Goal: Transaction & Acquisition: Book appointment/travel/reservation

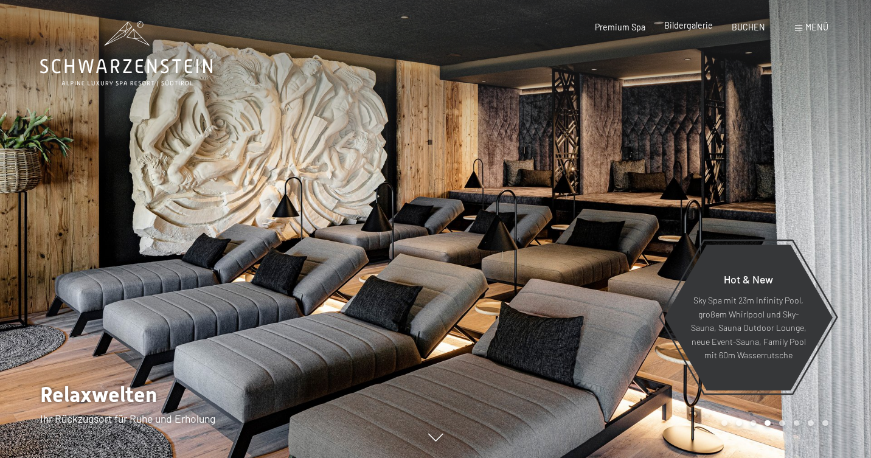
click at [693, 24] on span "Bildergalerie" at bounding box center [688, 25] width 49 height 10
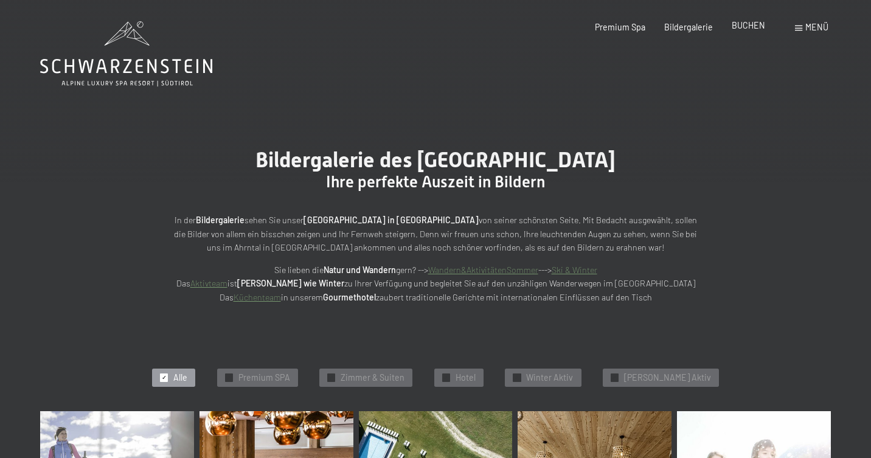
click at [742, 29] on span "BUCHEN" at bounding box center [748, 25] width 33 height 10
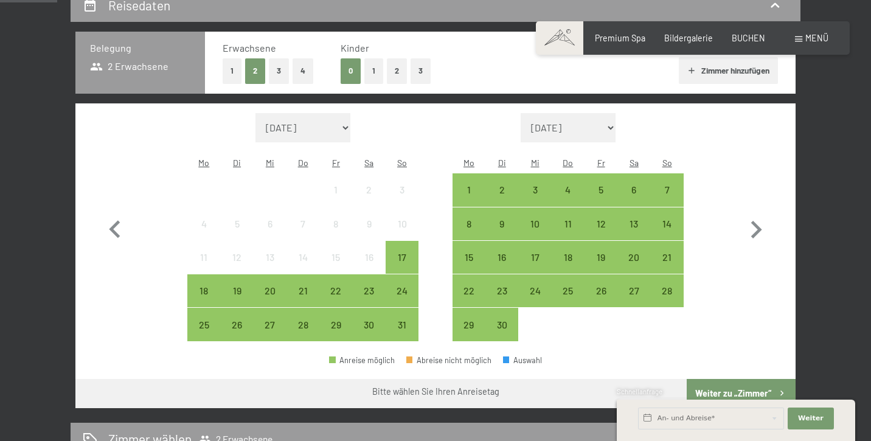
scroll to position [274, 0]
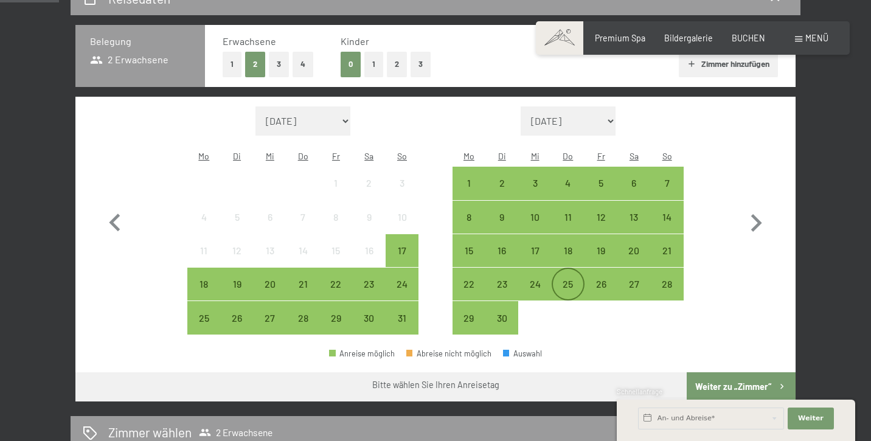
click at [568, 279] on div "25" at bounding box center [568, 294] width 30 height 30
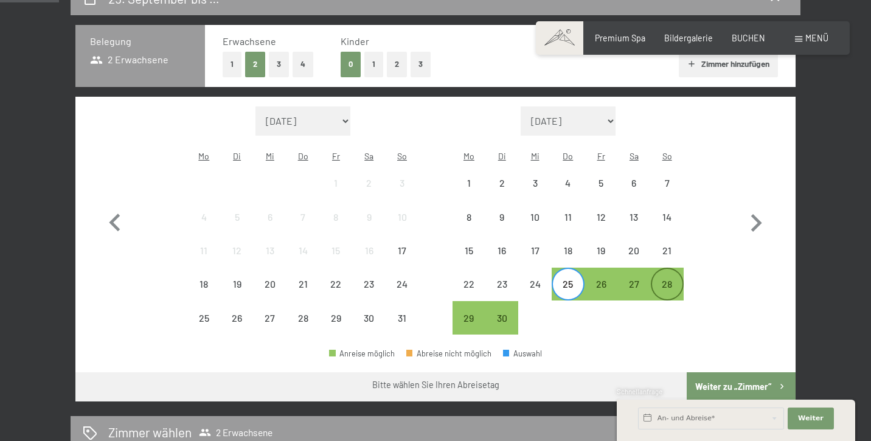
click at [670, 279] on div "28" at bounding box center [667, 294] width 30 height 30
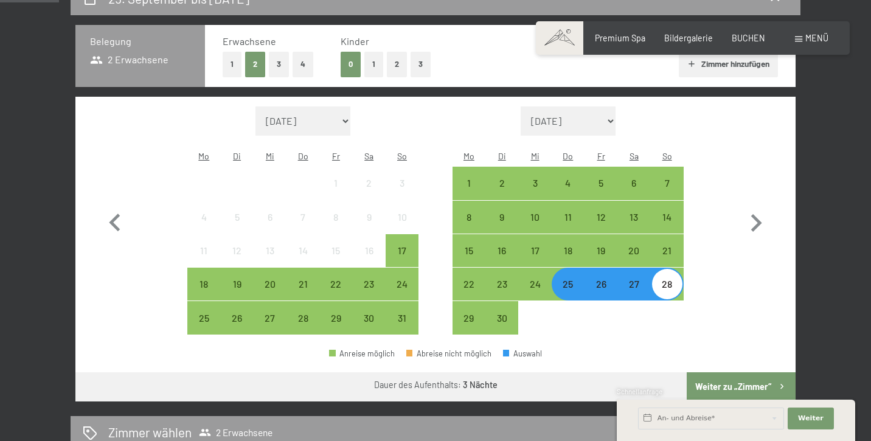
click at [726, 372] on button "Weiter zu „Zimmer“" at bounding box center [741, 386] width 109 height 29
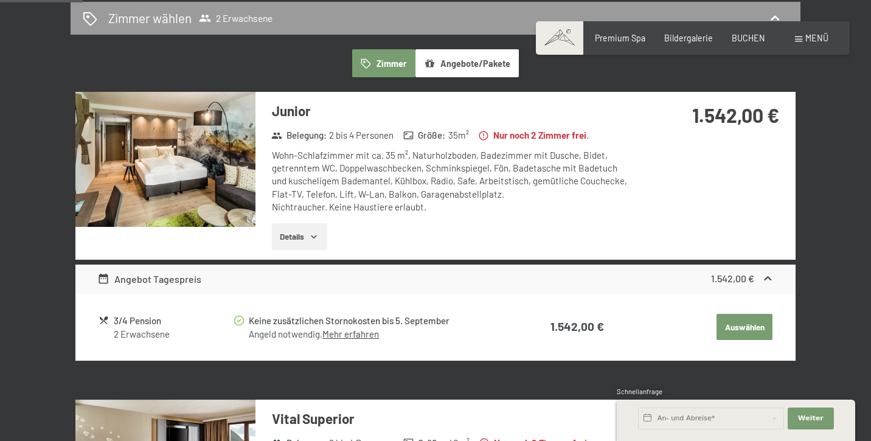
scroll to position [302, 0]
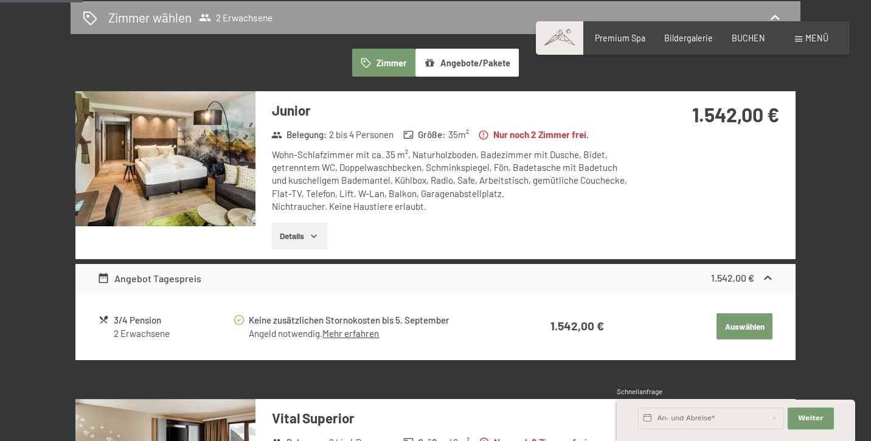
click at [310, 232] on button "Details" at bounding box center [299, 236] width 55 height 27
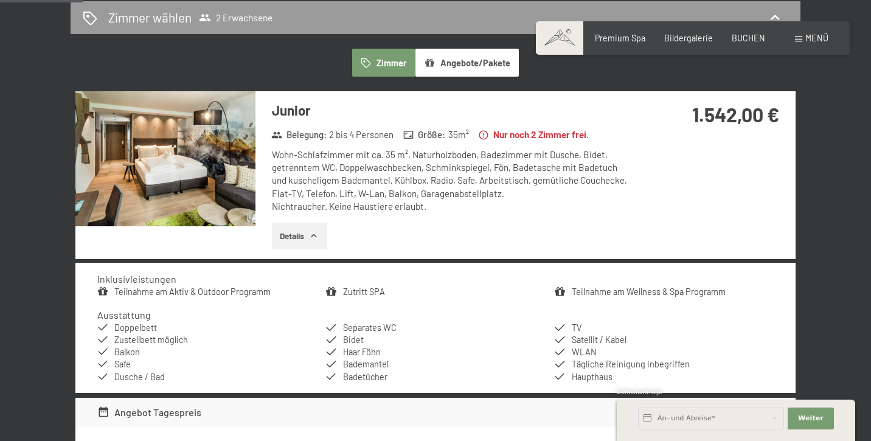
click at [314, 231] on icon "button" at bounding box center [314, 236] width 10 height 10
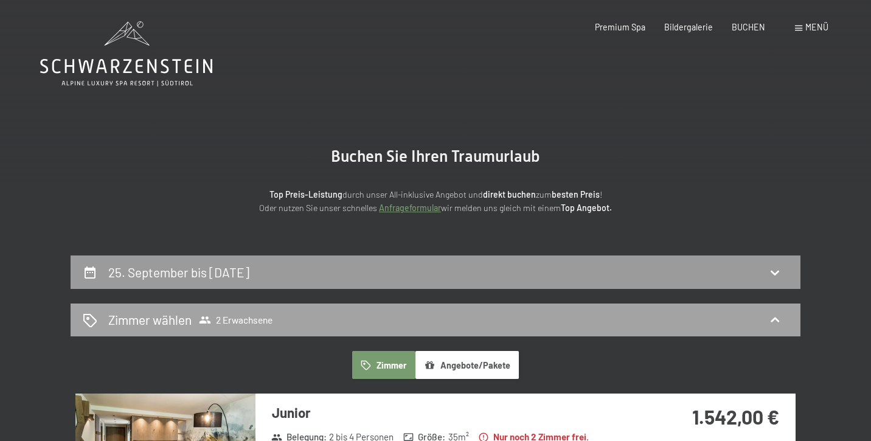
scroll to position [0, 0]
click at [249, 270] on h2 "25. September bis [DATE]" at bounding box center [178, 272] width 141 height 15
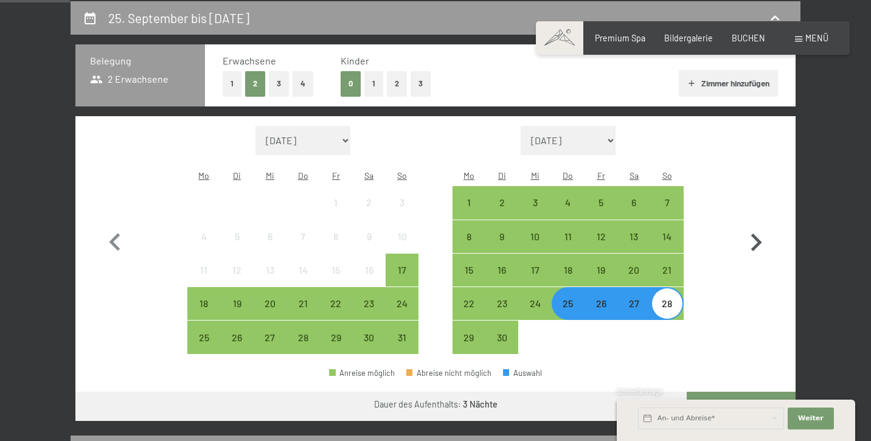
click at [759, 234] on icon "button" at bounding box center [756, 243] width 11 height 18
select select "[DATE]"
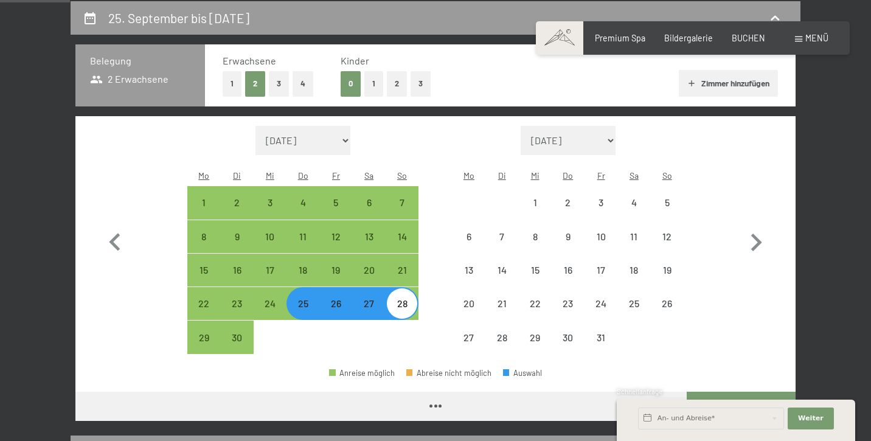
select select "[DATE]"
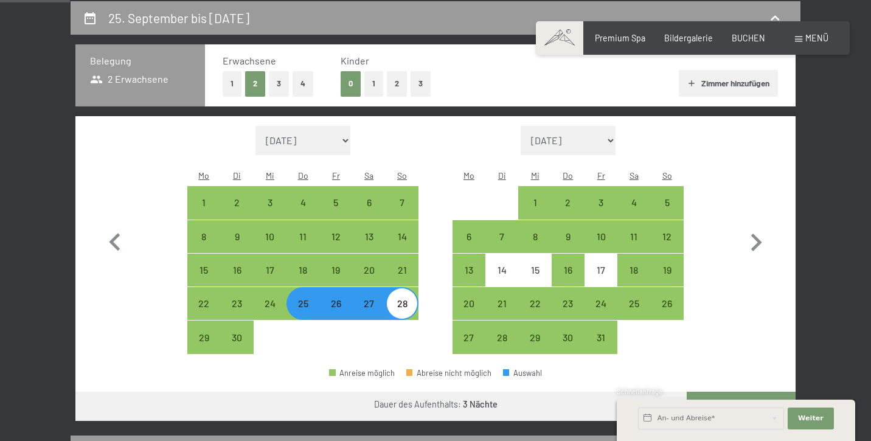
click at [372, 299] on div "27" at bounding box center [369, 314] width 30 height 30
select select "[DATE]"
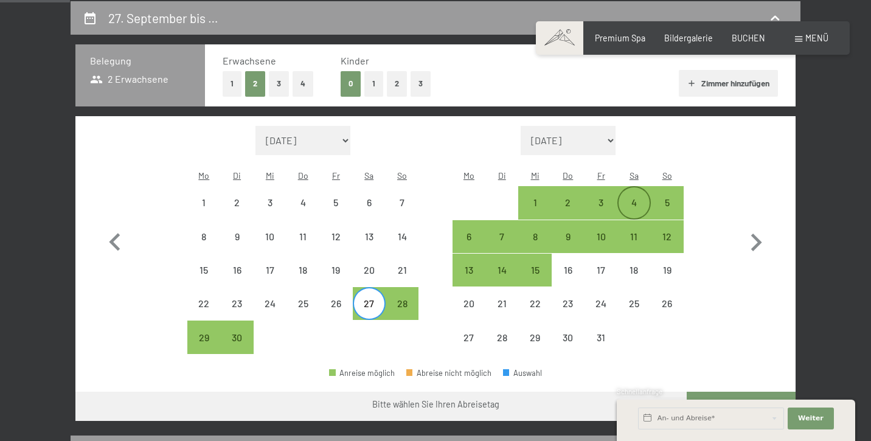
click at [631, 198] on div "4" at bounding box center [634, 213] width 30 height 30
select select "[DATE]"
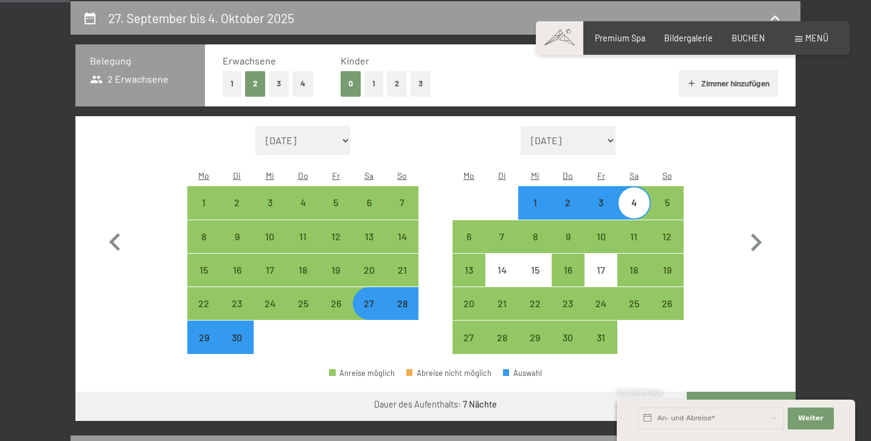
click at [742, 391] on div "Schnellanfrage" at bounding box center [736, 393] width 238 height 12
click at [732, 389] on div "Schnellanfrage" at bounding box center [736, 393] width 238 height 12
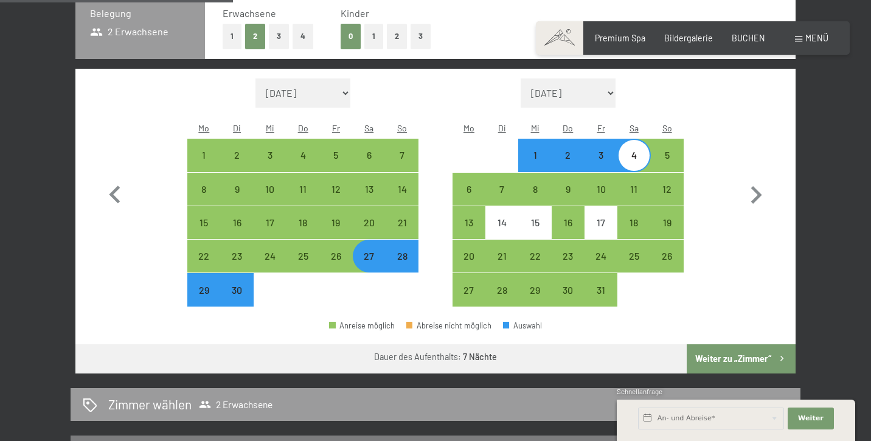
scroll to position [334, 0]
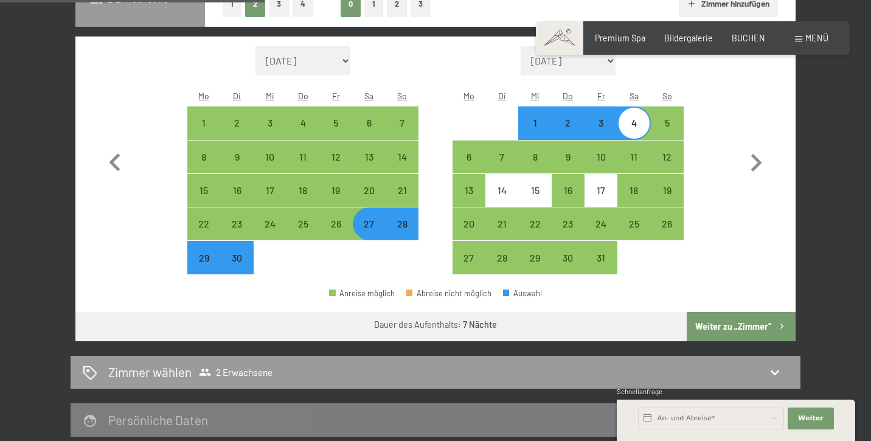
click at [765, 312] on button "Weiter zu „Zimmer“" at bounding box center [741, 326] width 109 height 29
select select "[DATE]"
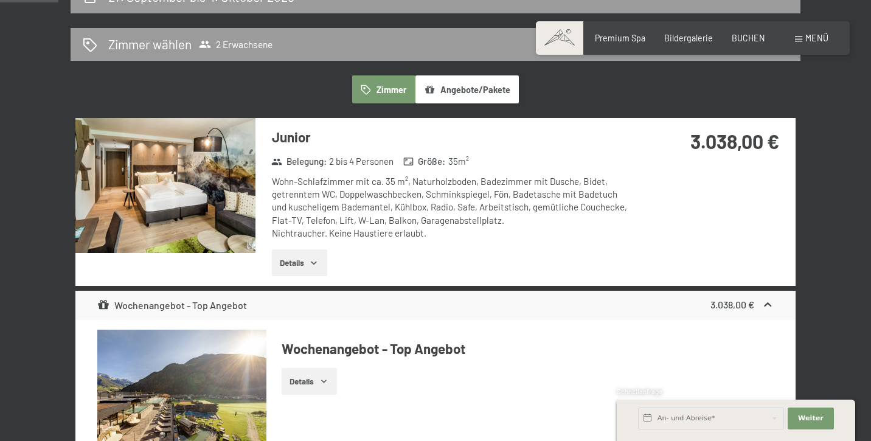
scroll to position [280, 0]
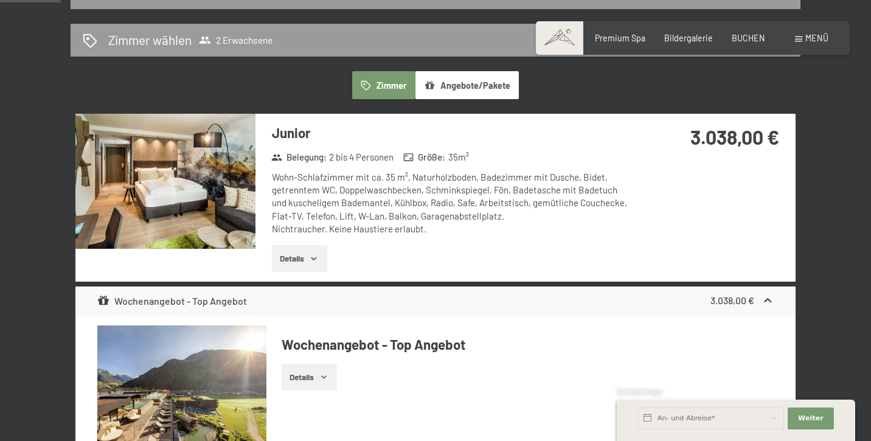
click at [318, 255] on span "Einwilligung Marketing*" at bounding box center [368, 255] width 100 height 12
click at [311, 255] on input "Einwilligung Marketing*" at bounding box center [305, 255] width 12 height 12
click at [311, 258] on icon "button" at bounding box center [314, 259] width 10 height 10
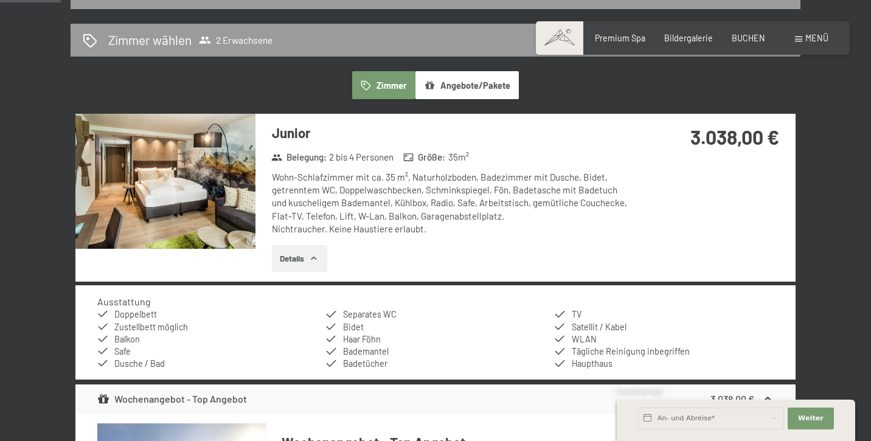
click at [315, 255] on label "Einwilligung Marketing*" at bounding box center [364, 255] width 106 height 12
click at [311, 255] on input "Einwilligung Marketing*" at bounding box center [305, 255] width 12 height 12
click at [314, 252] on label "Einwilligung Marketing*" at bounding box center [364, 255] width 106 height 12
click at [311, 252] on input "Einwilligung Marketing*" at bounding box center [305, 255] width 12 height 12
checkbox input "false"
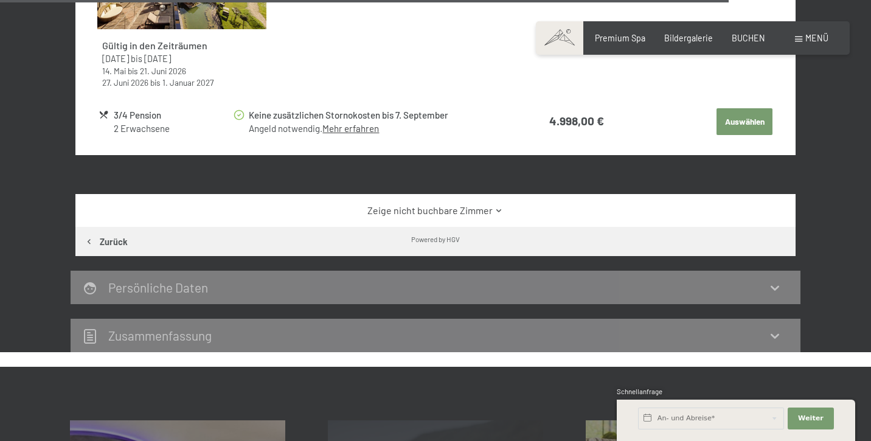
scroll to position [3485, 0]
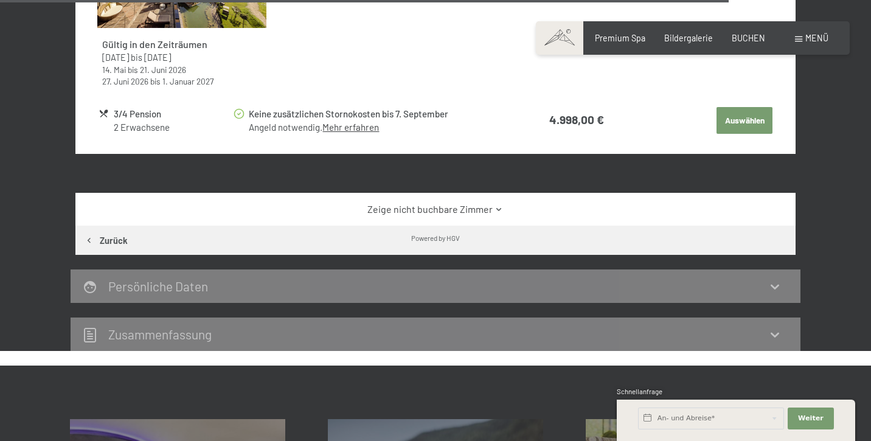
click at [498, 208] on icon at bounding box center [498, 209] width 5 height 3
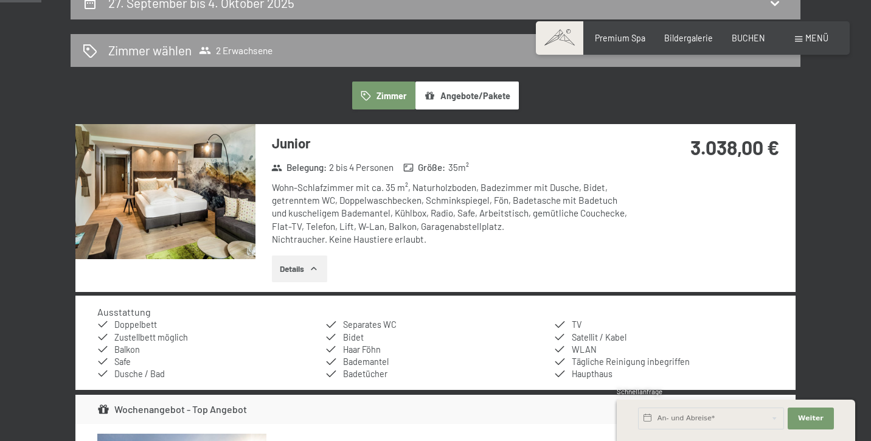
scroll to position [270, 0]
click at [308, 263] on button "Details" at bounding box center [299, 268] width 55 height 27
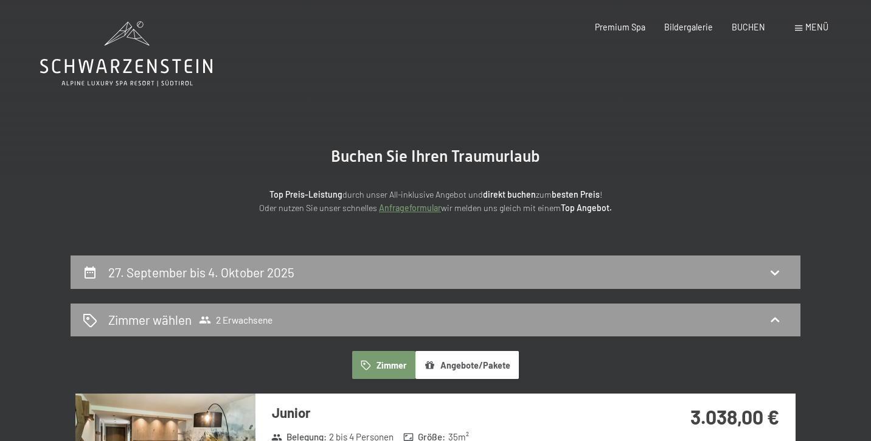
scroll to position [0, 0]
click at [329, 268] on div "27. September bis 4. Oktober 2025" at bounding box center [436, 272] width 706 height 18
select select "[DATE]"
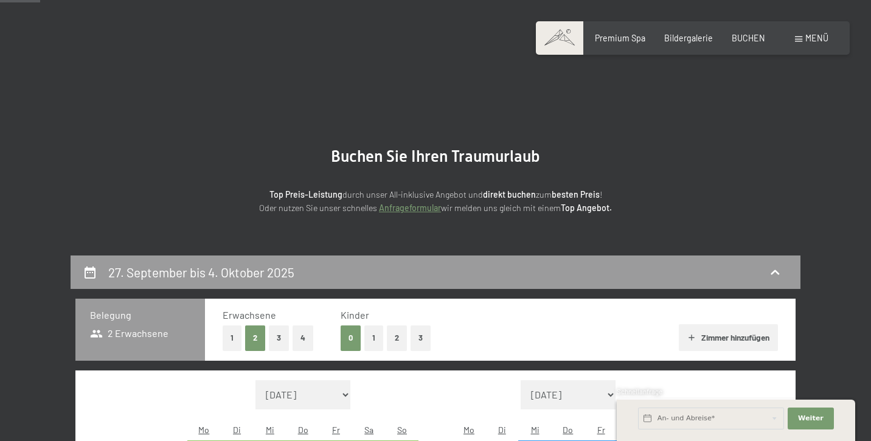
scroll to position [254, 0]
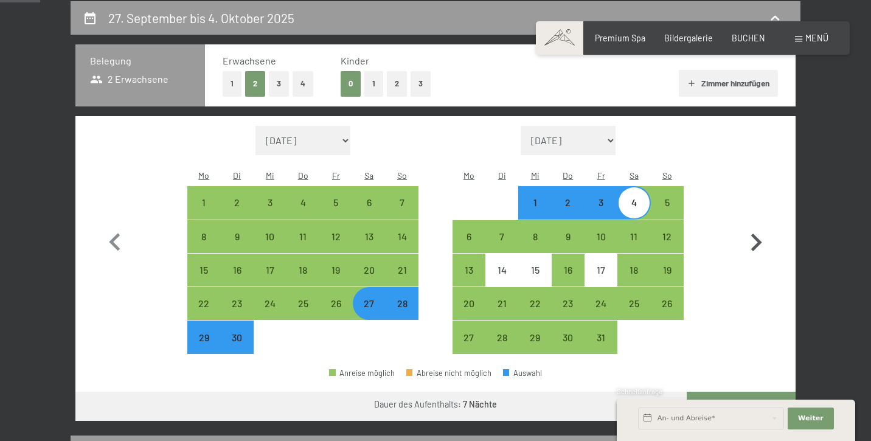
click at [760, 234] on icon "button" at bounding box center [756, 243] width 11 height 18
select select "[DATE]"
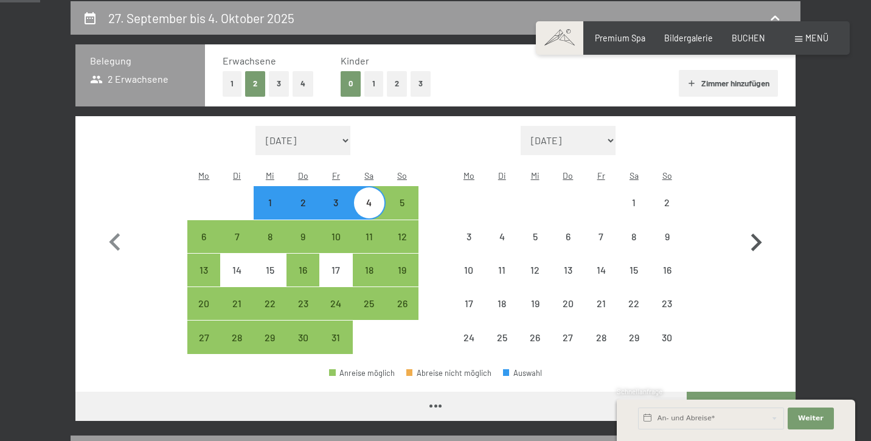
click at [760, 234] on icon "button" at bounding box center [756, 243] width 11 height 18
select select "[DATE]"
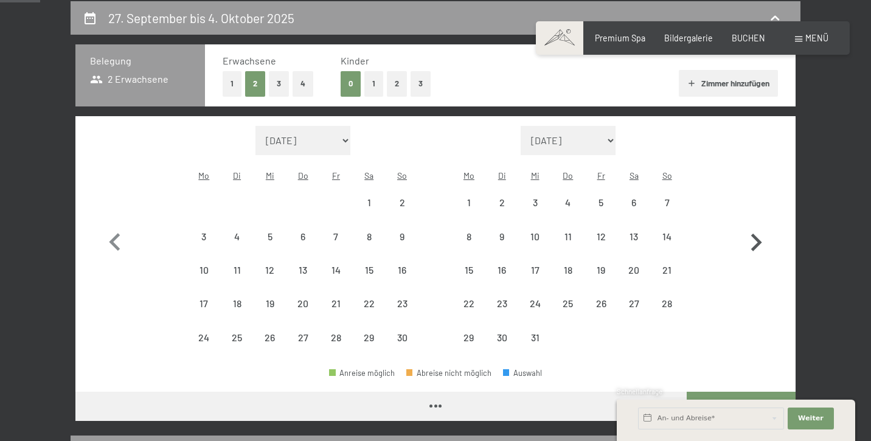
click at [760, 234] on icon "button" at bounding box center [756, 243] width 11 height 18
select select "[DATE]"
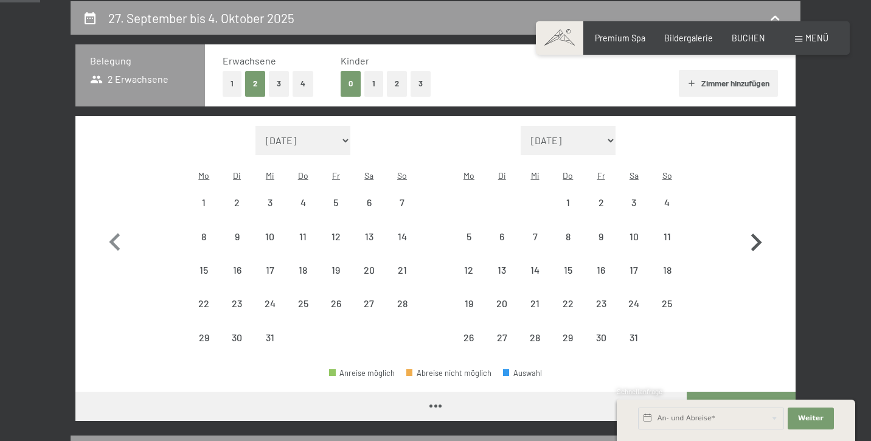
select select "[DATE]"
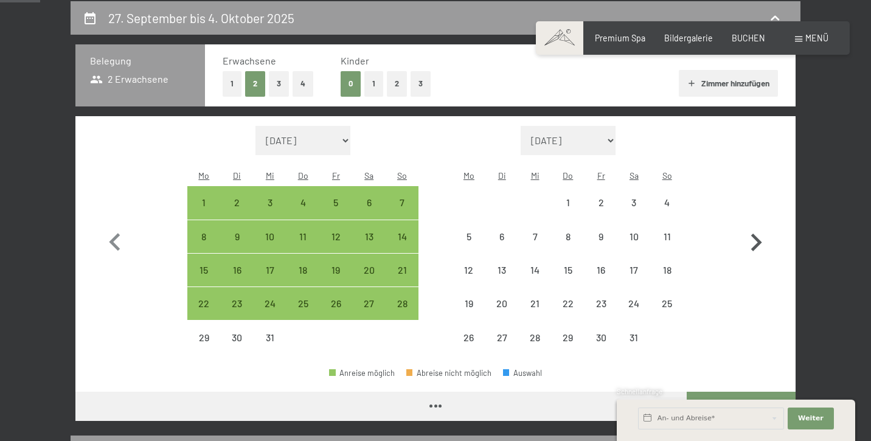
click at [760, 234] on icon "button" at bounding box center [756, 243] width 11 height 18
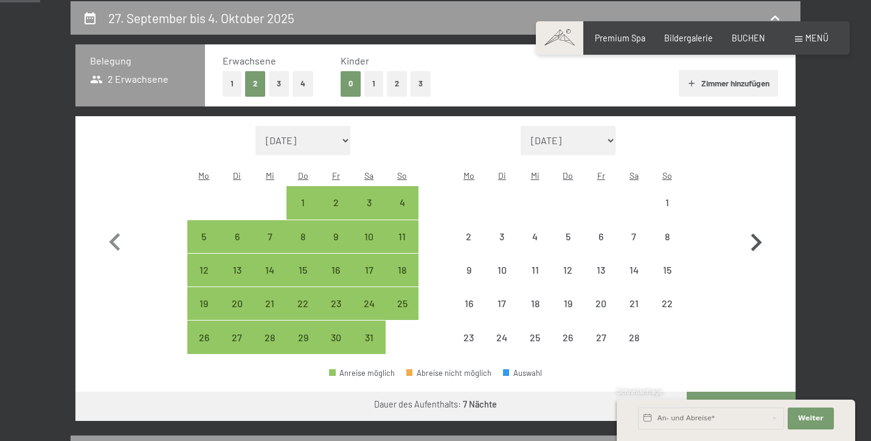
select select "[DATE]"
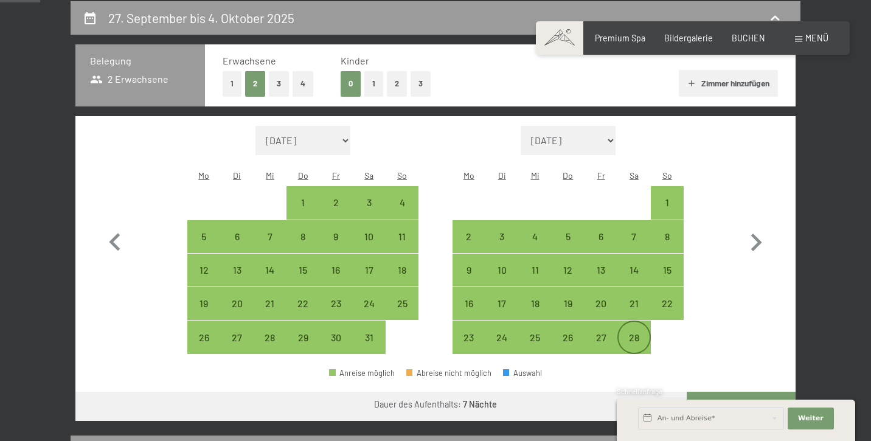
click at [630, 333] on div "28" at bounding box center [634, 348] width 30 height 30
select select "[DATE]"
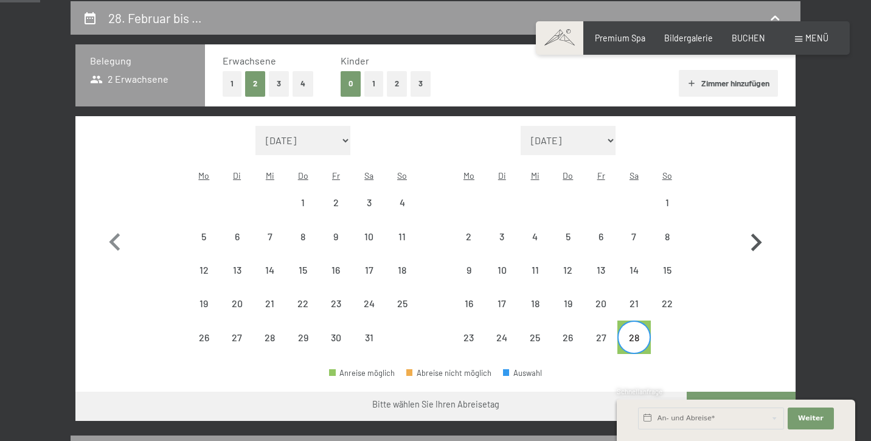
click at [762, 231] on icon "button" at bounding box center [756, 242] width 35 height 35
select select "[DATE]"
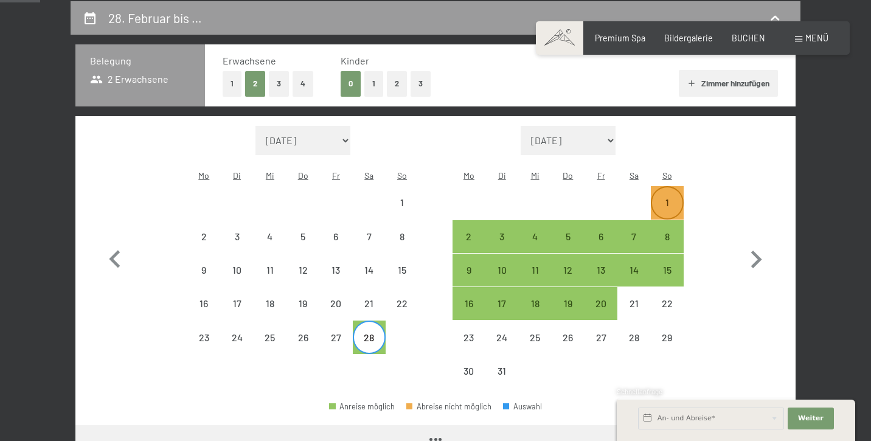
select select "[DATE]"
click at [638, 232] on div "7" at bounding box center [634, 247] width 30 height 30
select select "[DATE]"
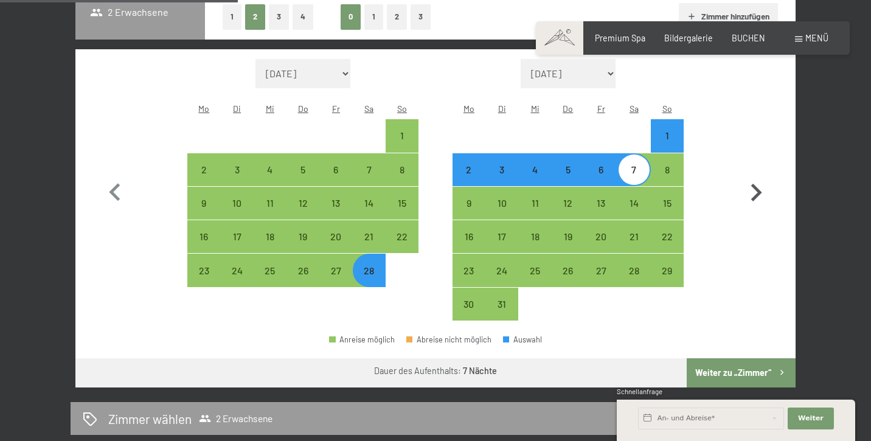
scroll to position [326, 0]
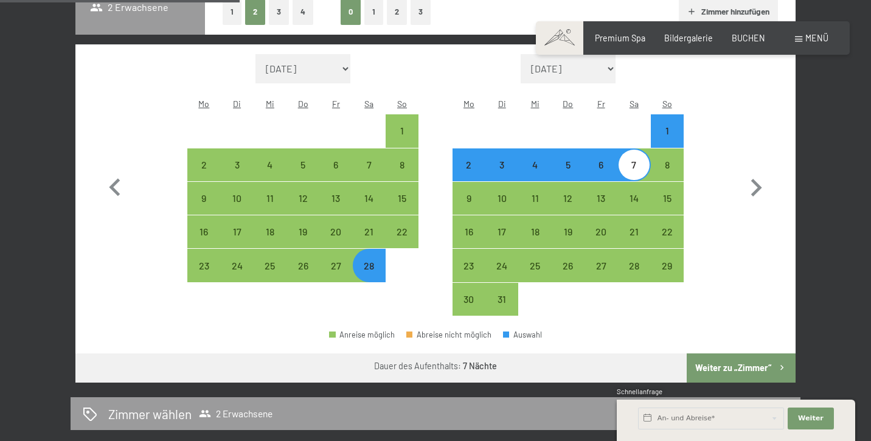
click at [749, 353] on button "Weiter zu „Zimmer“" at bounding box center [741, 367] width 109 height 29
select select "[DATE]"
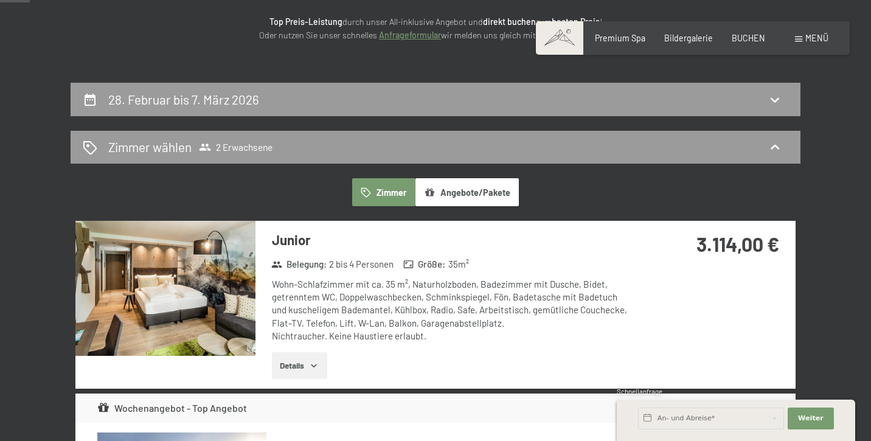
scroll to position [168, 0]
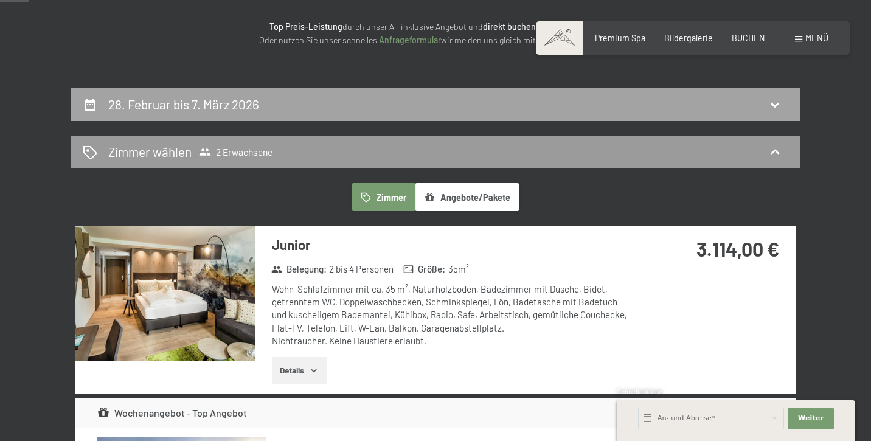
click at [776, 102] on icon at bounding box center [775, 104] width 15 height 15
select select "[DATE]"
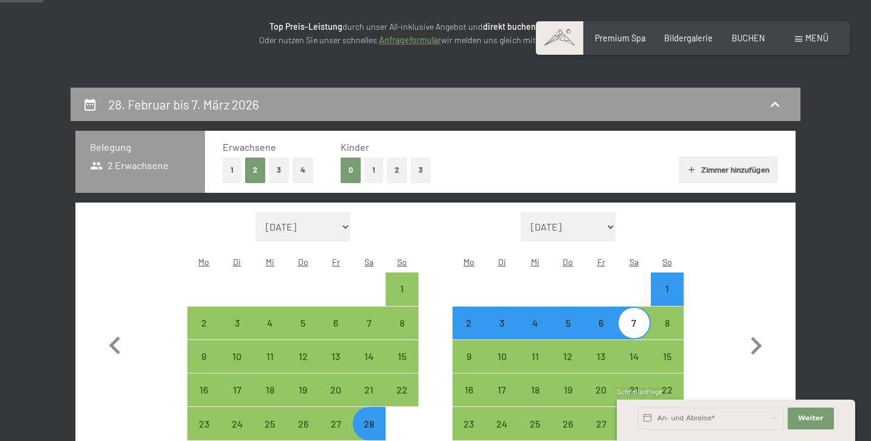
scroll to position [254, 0]
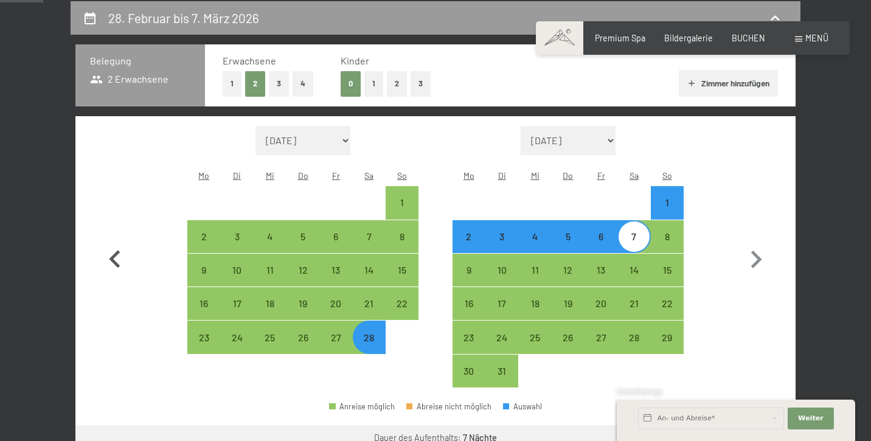
click at [110, 250] on icon "button" at bounding box center [114, 259] width 11 height 18
select select "[DATE]"
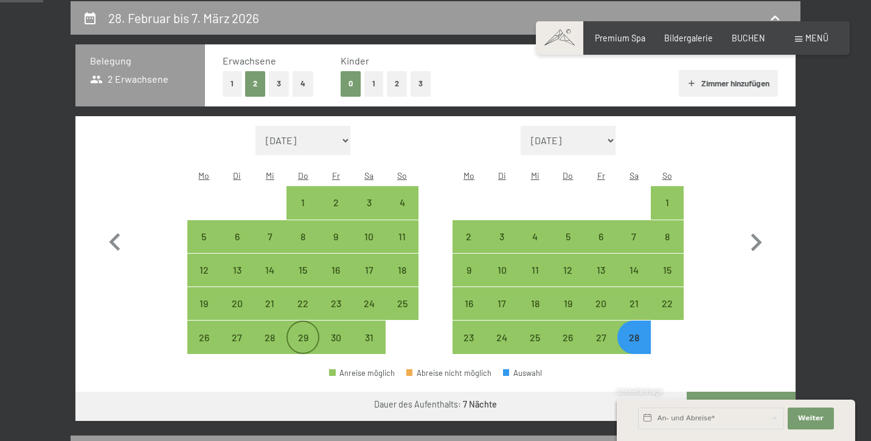
click at [308, 333] on div "29" at bounding box center [303, 348] width 30 height 30
select select "[DATE]"
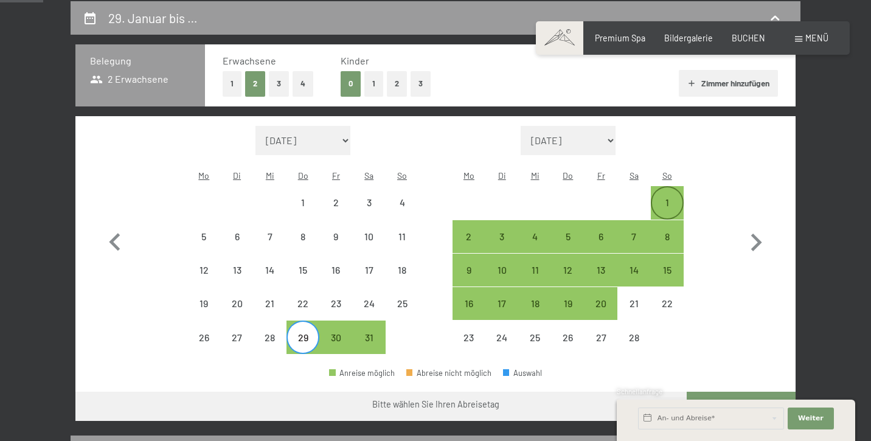
click at [663, 198] on div "1" at bounding box center [667, 213] width 30 height 30
select select "[DATE]"
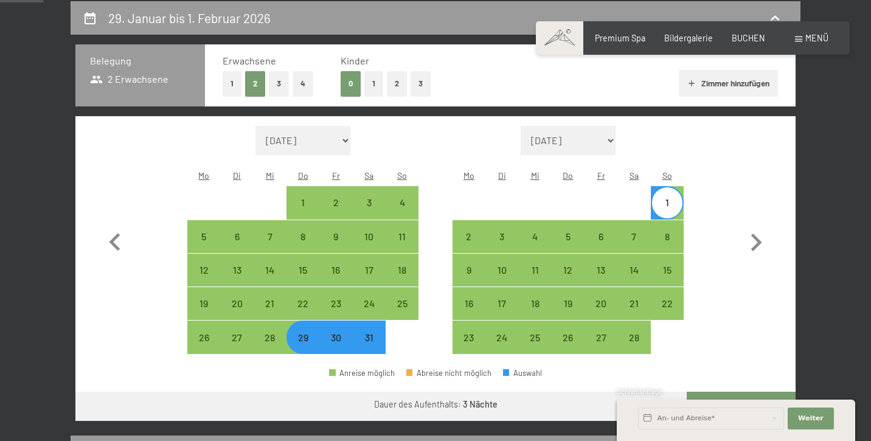
click at [750, 391] on div "Schnellanfrage" at bounding box center [736, 393] width 238 height 12
click at [739, 392] on div "Schnellanfrage" at bounding box center [736, 393] width 238 height 12
click at [734, 392] on button "Weiter zu „Zimmer“" at bounding box center [741, 406] width 109 height 29
select select "[DATE]"
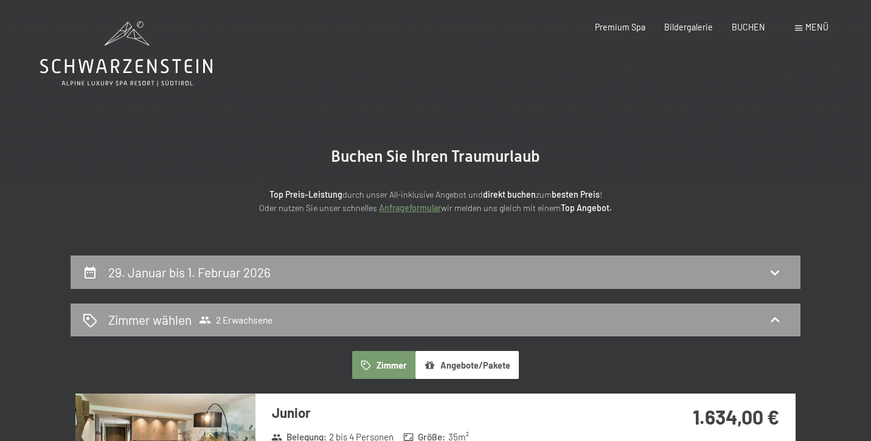
scroll to position [0, 0]
click at [338, 271] on div "29. Januar bis 1. Februar 2026" at bounding box center [436, 272] width 706 height 18
select select "[DATE]"
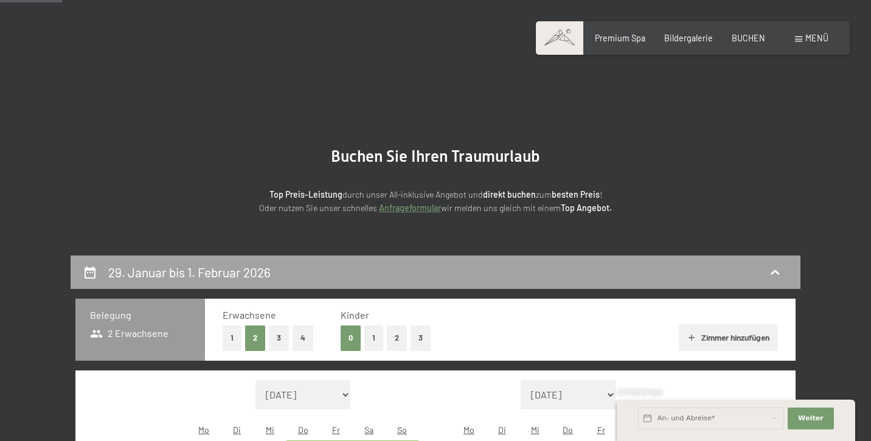
scroll to position [254, 0]
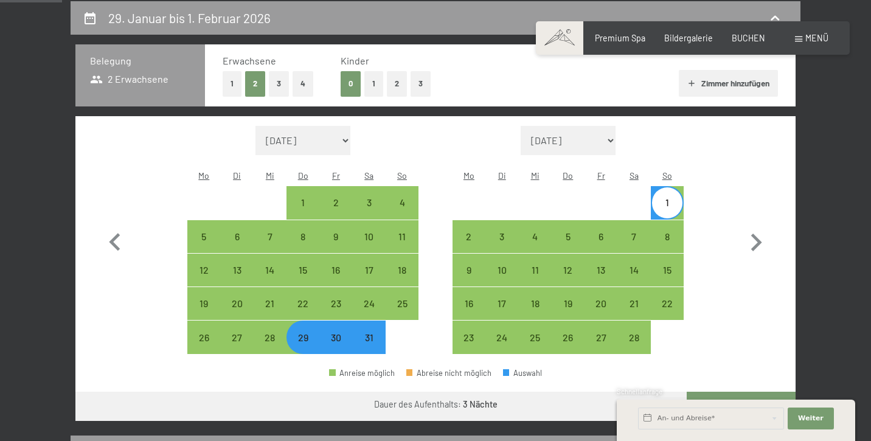
select select "[DATE]"
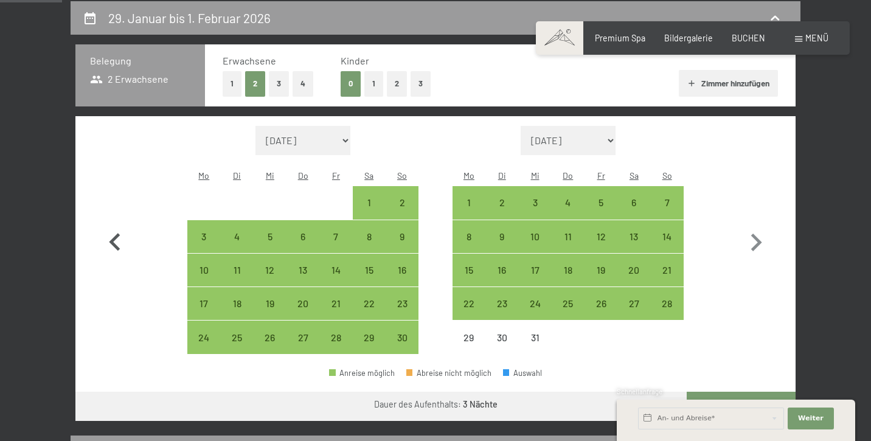
click at [116, 233] on icon "button" at bounding box center [114, 242] width 11 height 18
select select "[DATE]"
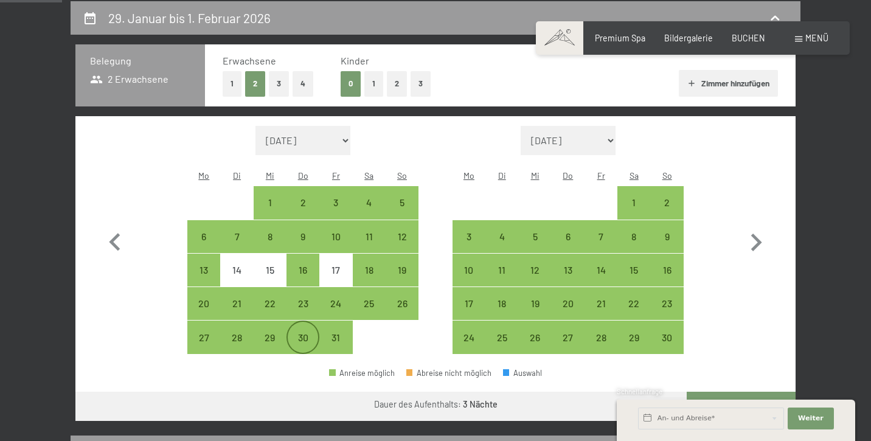
click at [308, 333] on div "30" at bounding box center [303, 348] width 30 height 30
select select "[DATE]"
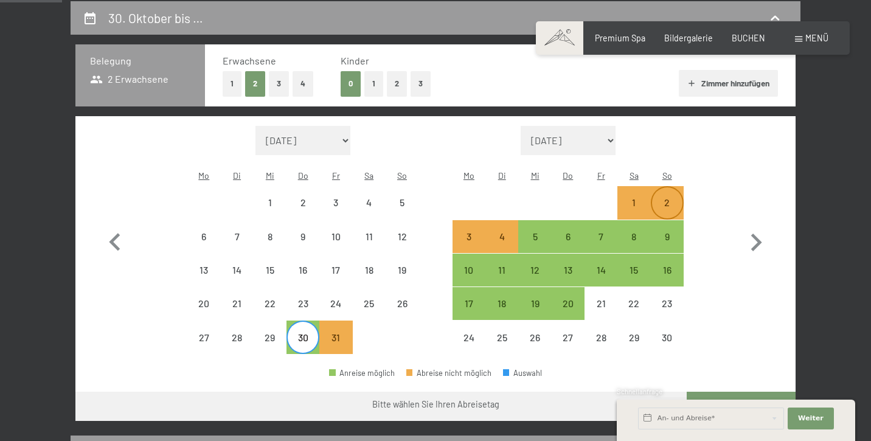
click at [670, 198] on div "2" at bounding box center [667, 213] width 30 height 30
select select "[DATE]"
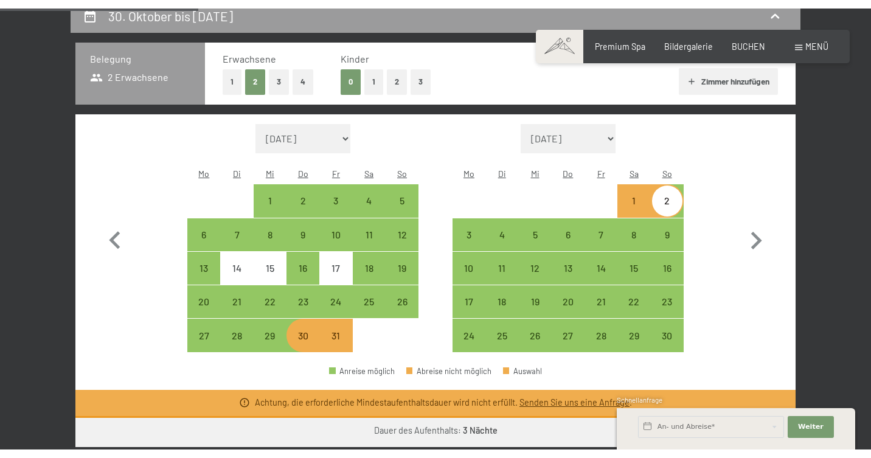
scroll to position [274, 0]
